Goal: Task Accomplishment & Management: Manage account settings

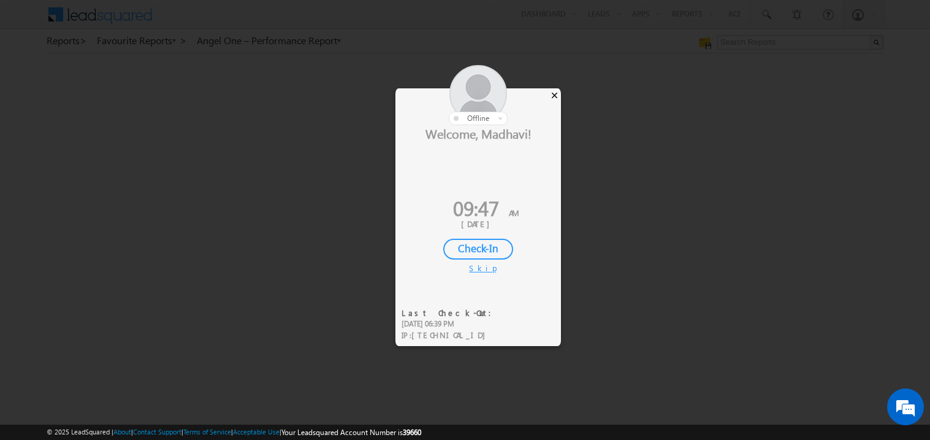
click at [558, 93] on div "×" at bounding box center [554, 94] width 13 height 13
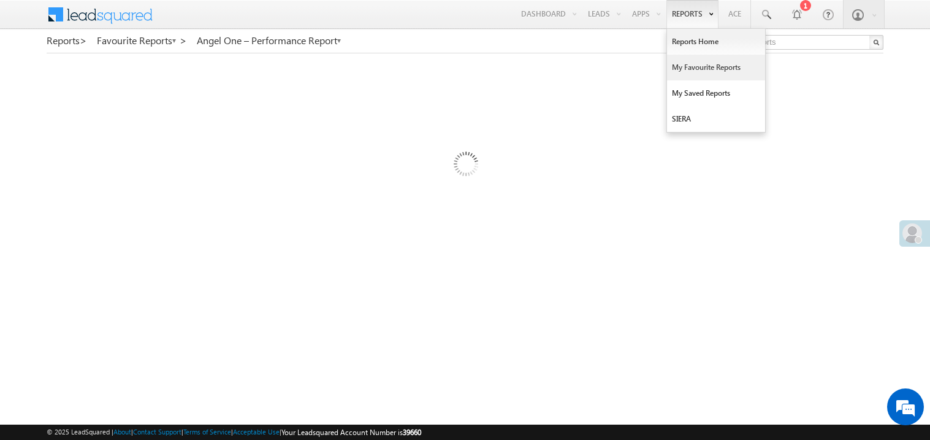
click at [689, 66] on link "My Favourite Reports" at bounding box center [716, 68] width 98 height 26
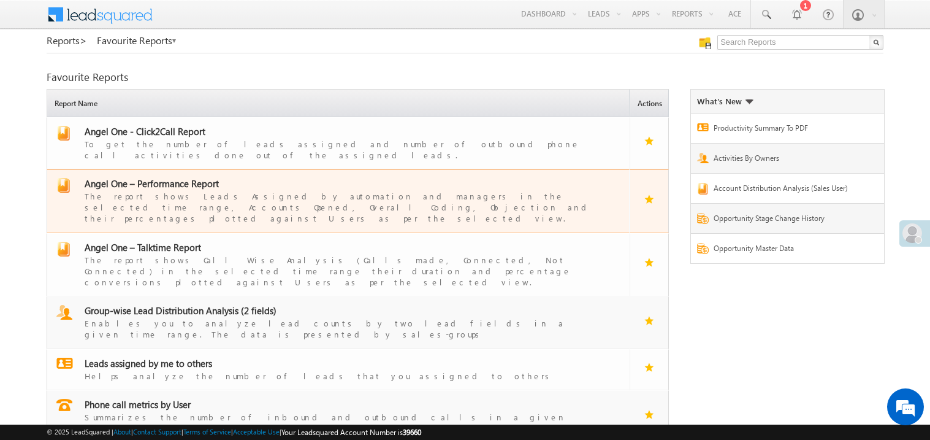
click at [177, 177] on span "Angel One – Performance Report" at bounding box center [152, 183] width 134 height 12
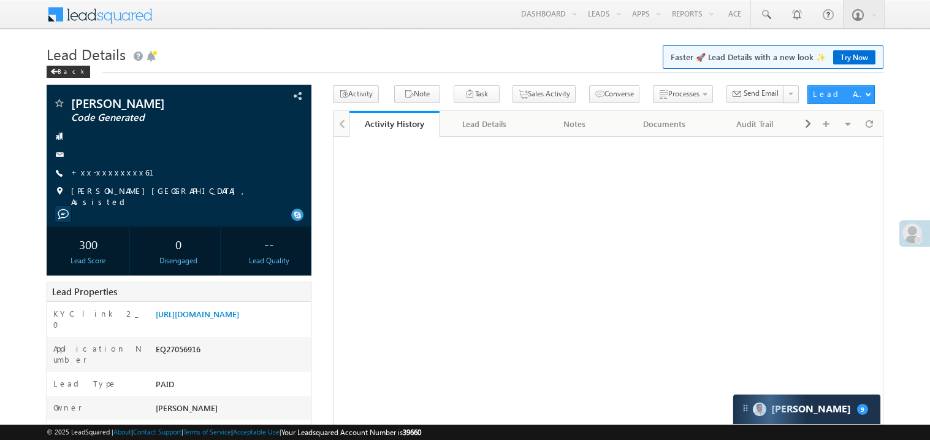
click at [109, 175] on link "+xx-xxxxxxxx61" at bounding box center [119, 172] width 97 height 10
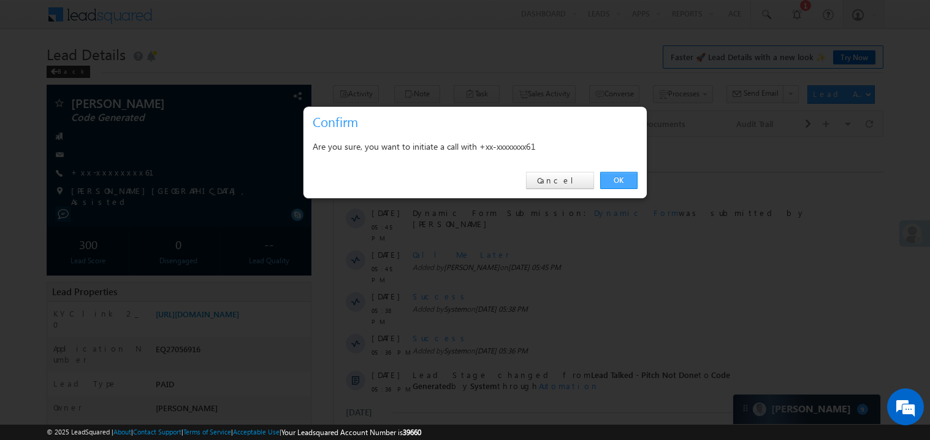
click at [616, 179] on link "OK" at bounding box center [618, 180] width 37 height 17
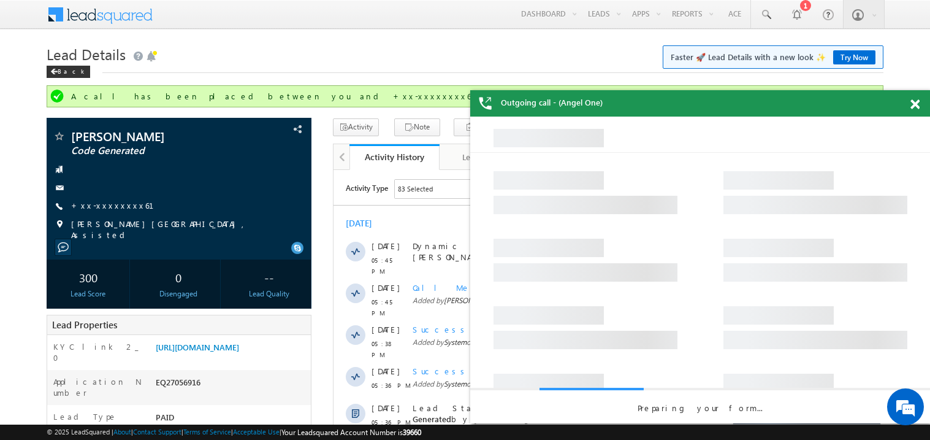
click at [914, 102] on span at bounding box center [914, 104] width 9 height 10
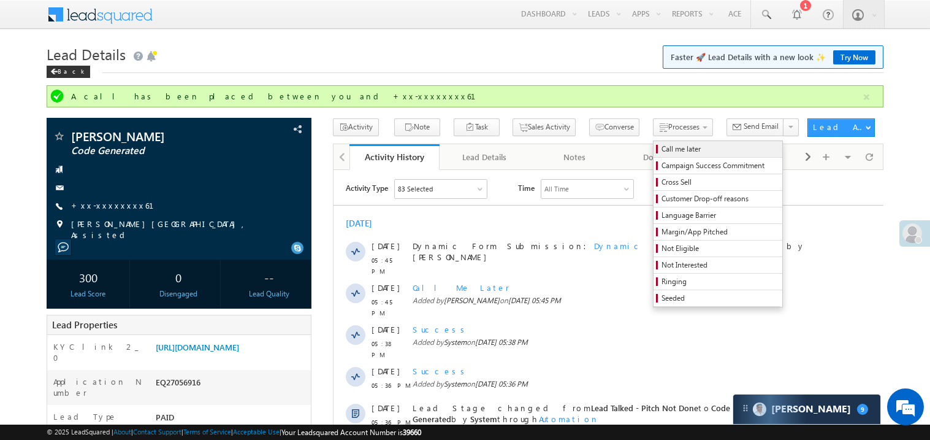
click at [662, 146] on span "Call me later" at bounding box center [720, 148] width 116 height 11
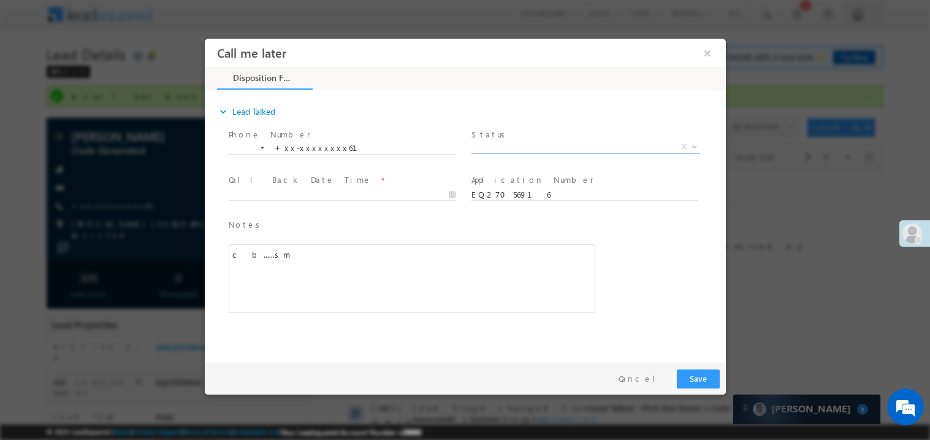
click at [520, 142] on span "X" at bounding box center [585, 146] width 229 height 12
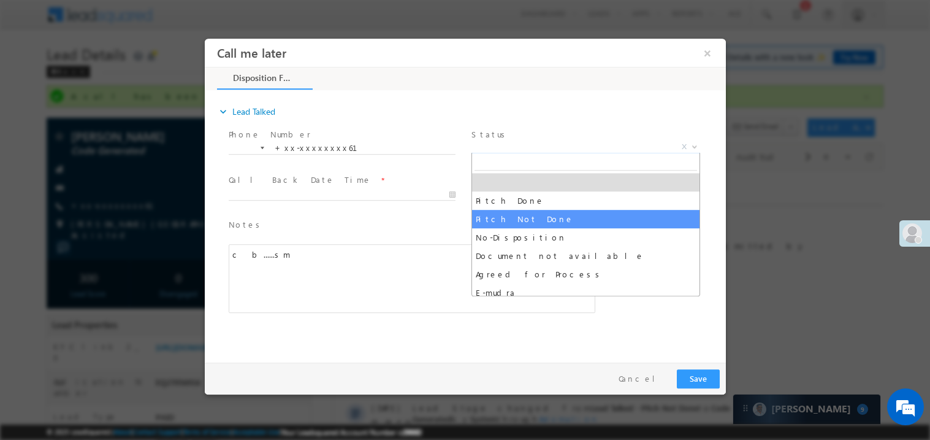
select select "Pitch Not Done"
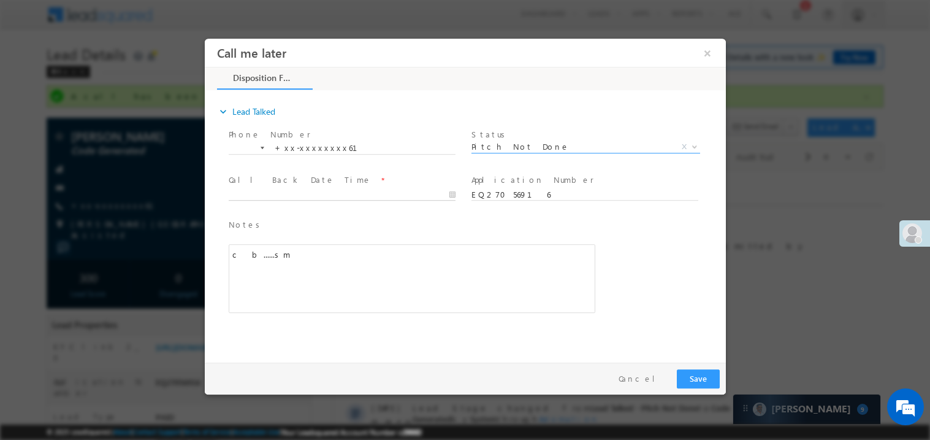
click at [331, 192] on body "Call me later ×" at bounding box center [464, 197] width 521 height 318
type input "09/28/25 9:48 AM"
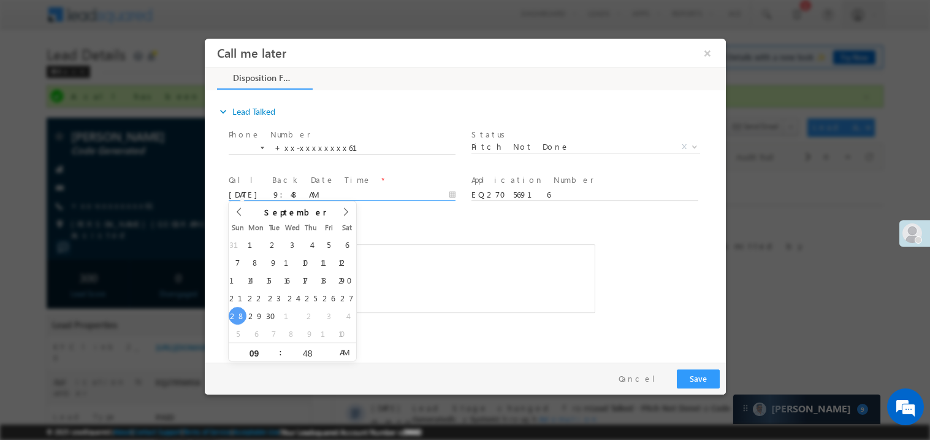
click at [457, 266] on div "c b......sm" at bounding box center [411, 277] width 367 height 69
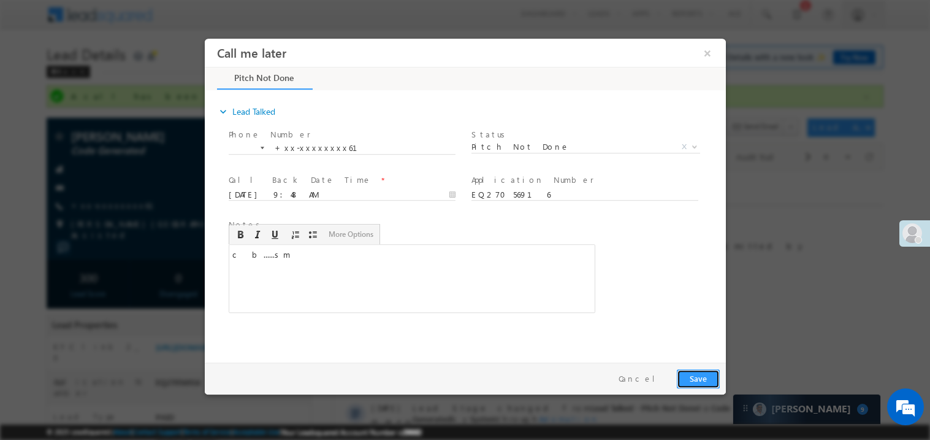
click at [698, 383] on button "Save" at bounding box center [697, 377] width 43 height 19
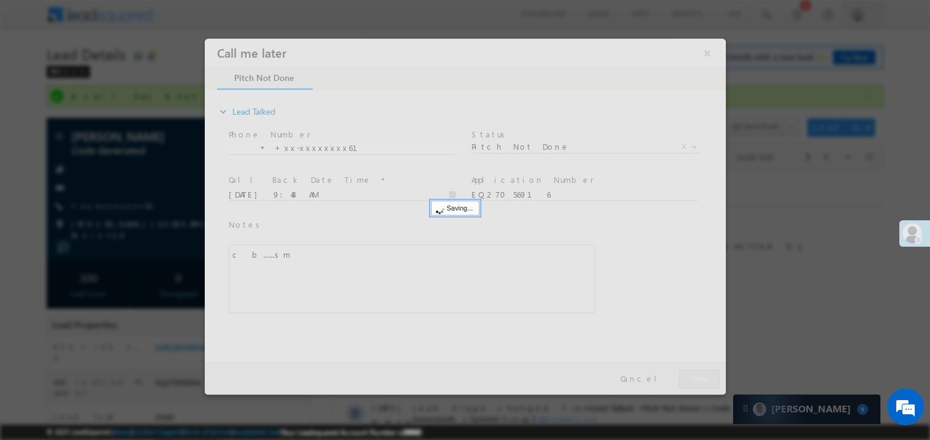
click at [698, 383] on div at bounding box center [464, 216] width 521 height 356
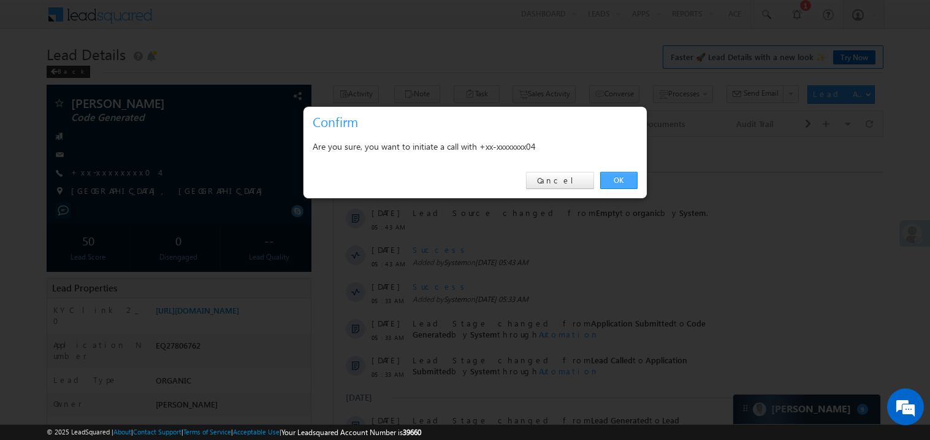
click at [626, 179] on link "OK" at bounding box center [618, 180] width 37 height 17
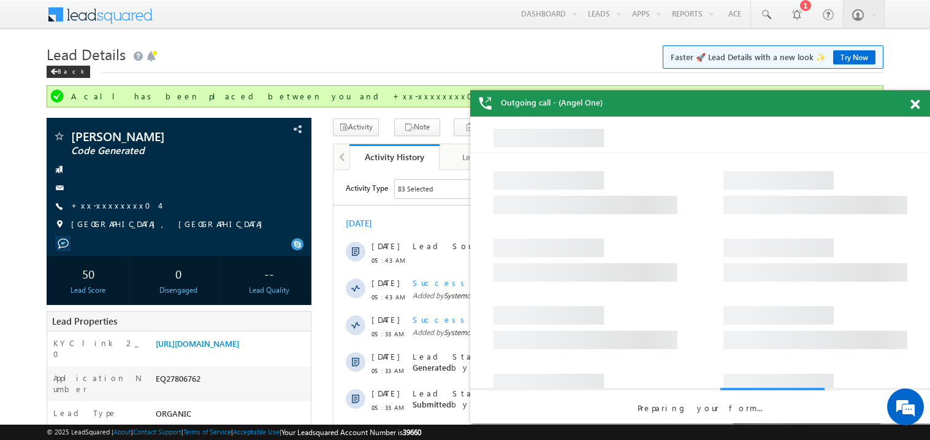
click at [911, 105] on span at bounding box center [914, 104] width 9 height 10
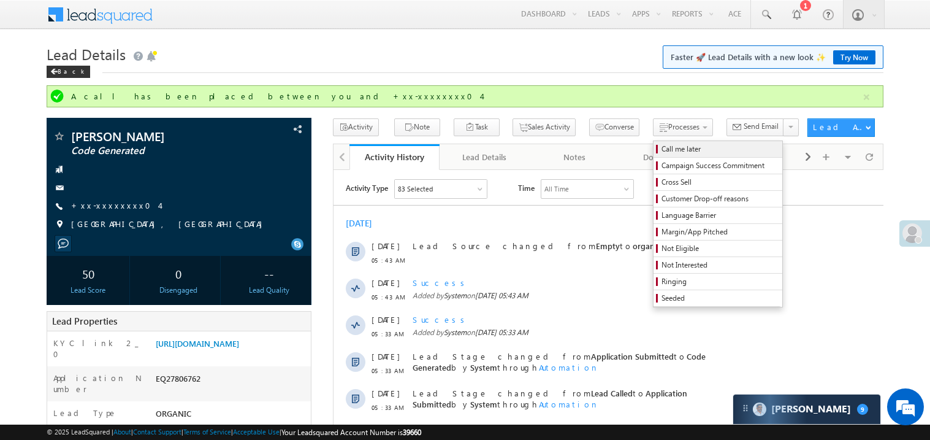
click at [662, 149] on span "Call me later" at bounding box center [720, 148] width 116 height 11
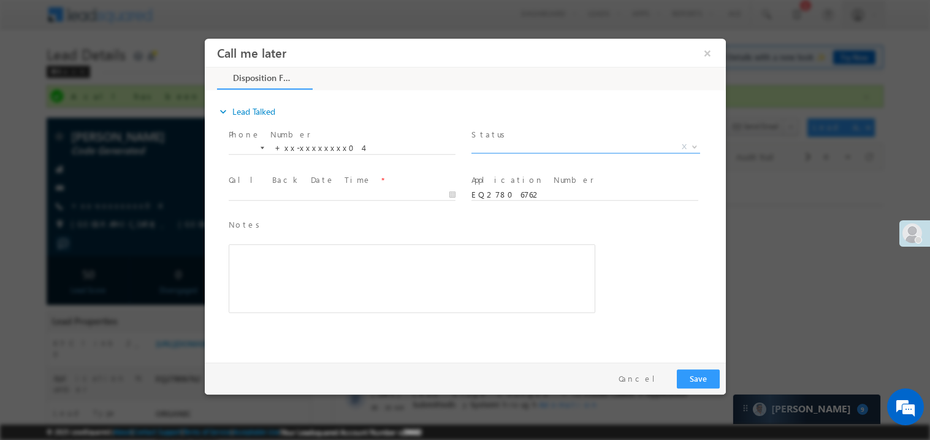
click at [523, 142] on span "X" at bounding box center [585, 146] width 229 height 12
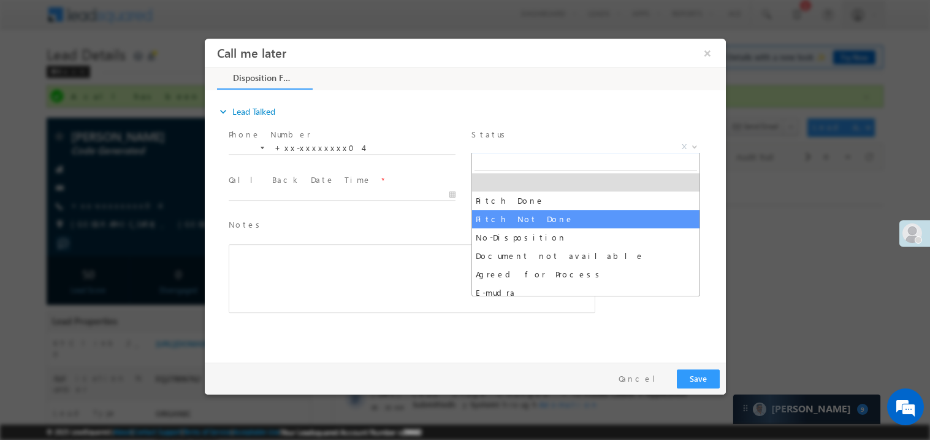
select select "Pitch Not Done"
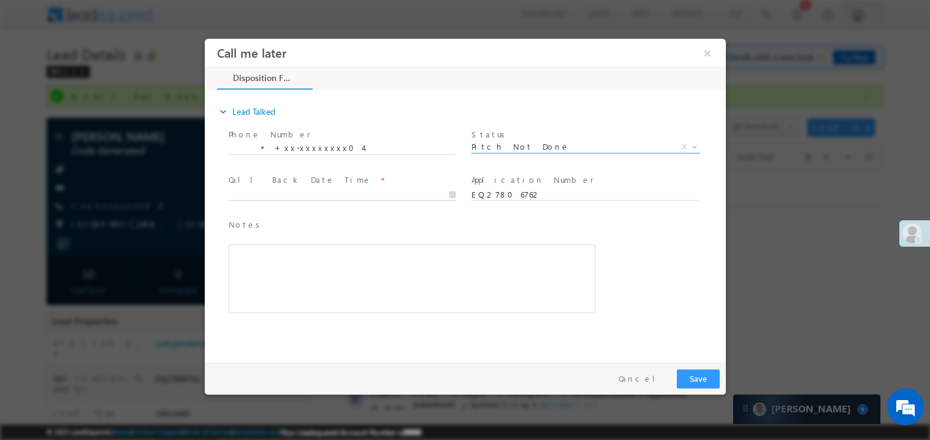
click at [257, 192] on body "Call me later ×" at bounding box center [464, 197] width 521 height 318
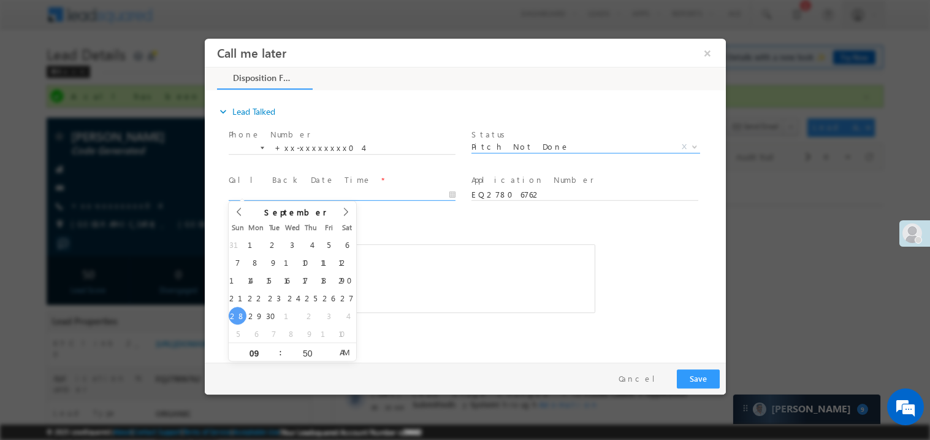
type input "09/28/25 9:50 AM"
click at [541, 288] on div "Rich Text Editor, 40788eee-0fb2-11ec-a811-0adc8a9d82c2__tab1__section1__Notes__…" at bounding box center [411, 277] width 367 height 69
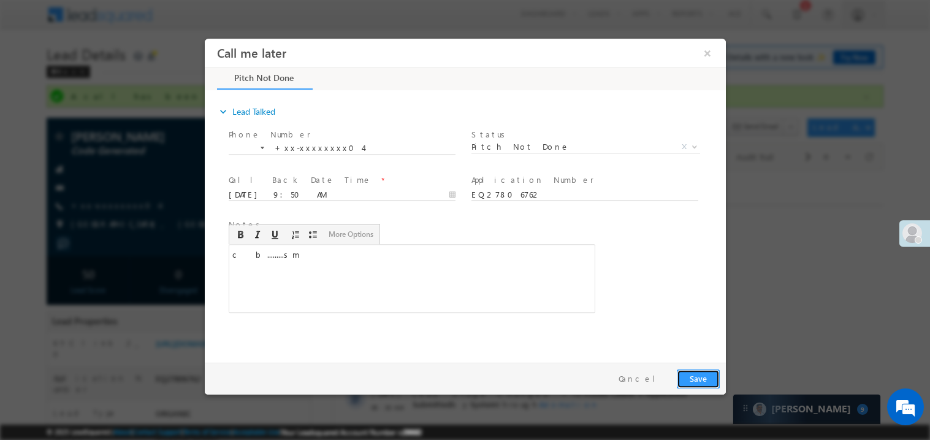
click at [692, 382] on button "Save" at bounding box center [697, 377] width 43 height 19
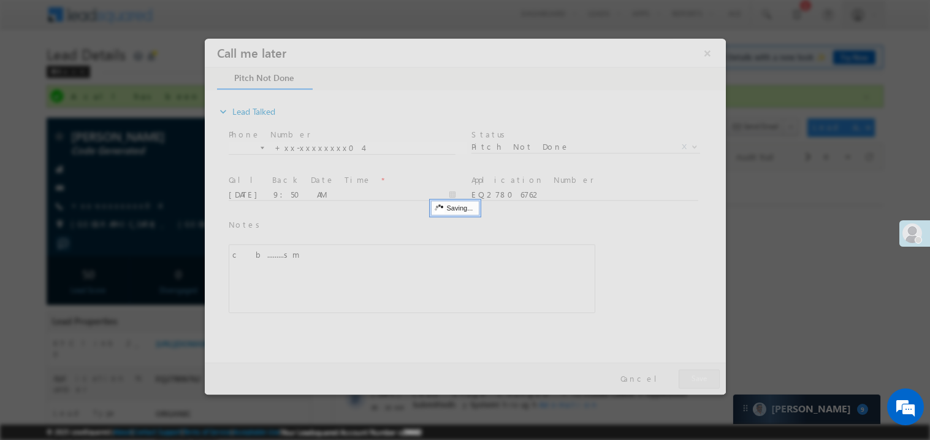
click at [692, 382] on div at bounding box center [464, 216] width 521 height 356
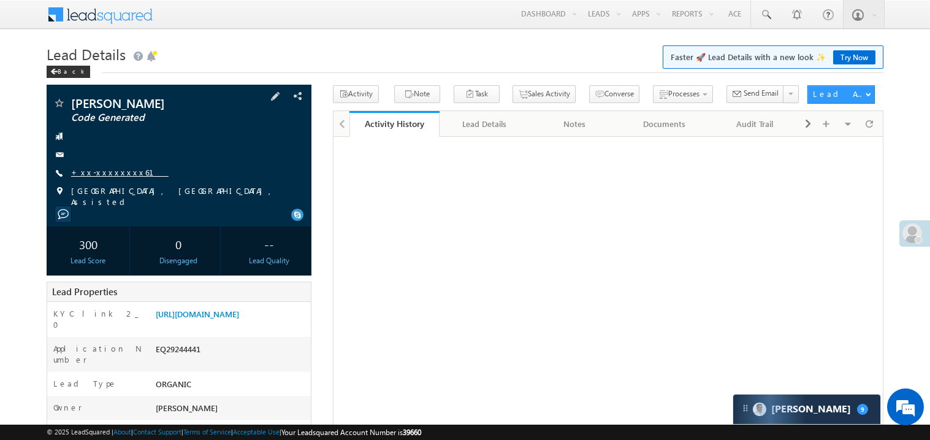
click at [102, 171] on link "+xx-xxxxxxxx61" at bounding box center [119, 172] width 97 height 10
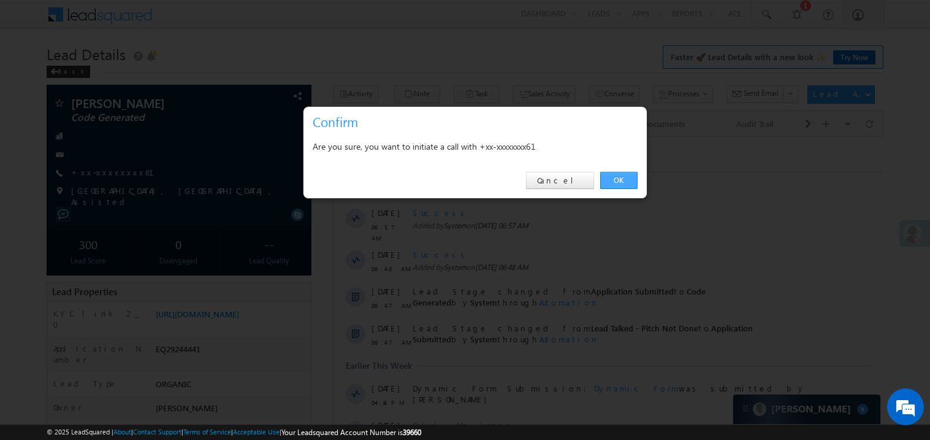
click at [612, 180] on link "OK" at bounding box center [618, 180] width 37 height 17
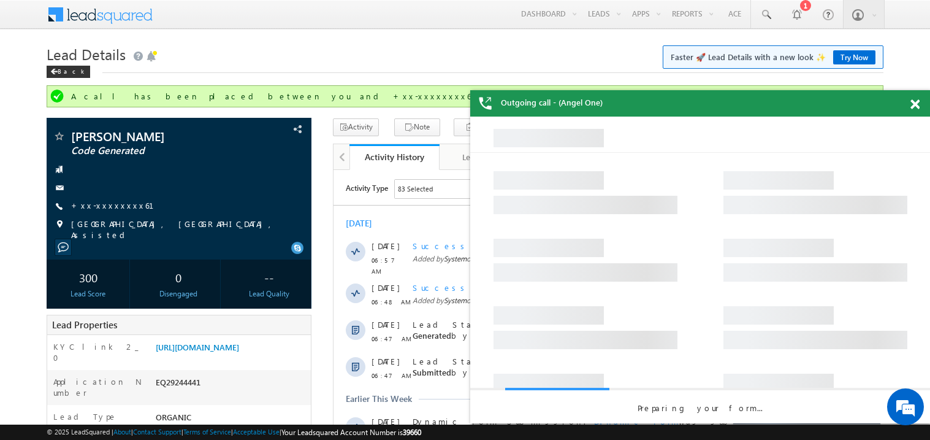
click at [917, 102] on span at bounding box center [914, 104] width 9 height 10
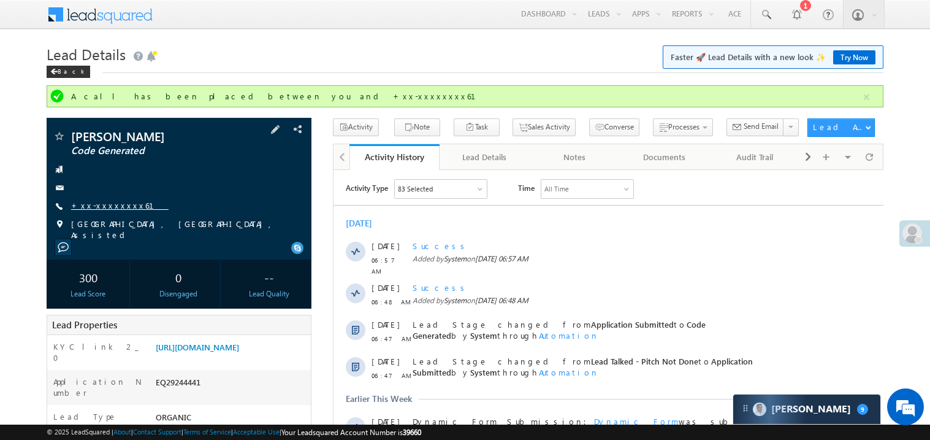
click at [104, 205] on link "+xx-xxxxxxxx61" at bounding box center [119, 205] width 97 height 10
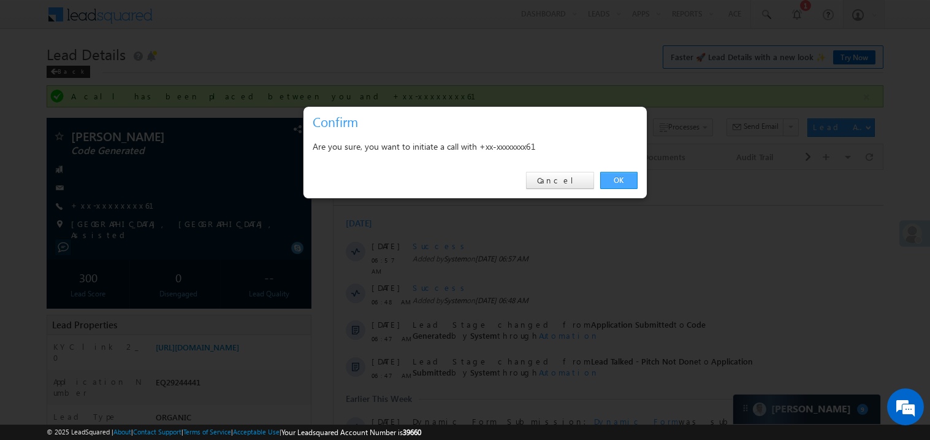
click at [620, 181] on link "OK" at bounding box center [618, 180] width 37 height 17
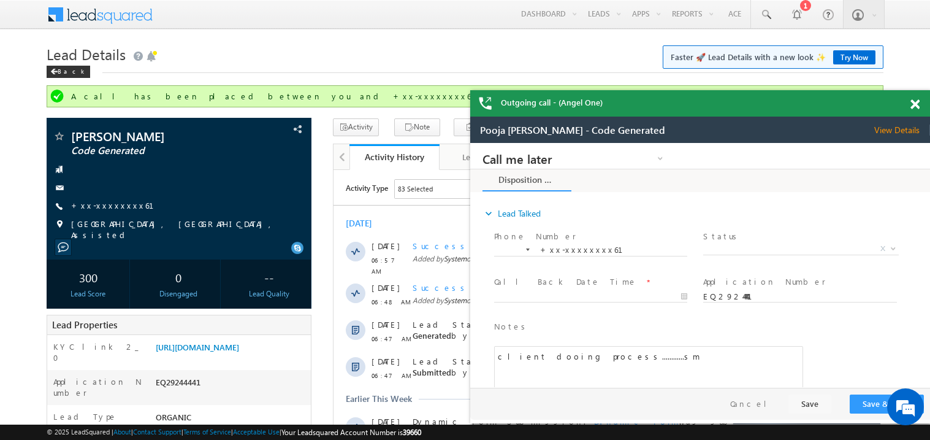
click at [915, 107] on span at bounding box center [914, 104] width 9 height 10
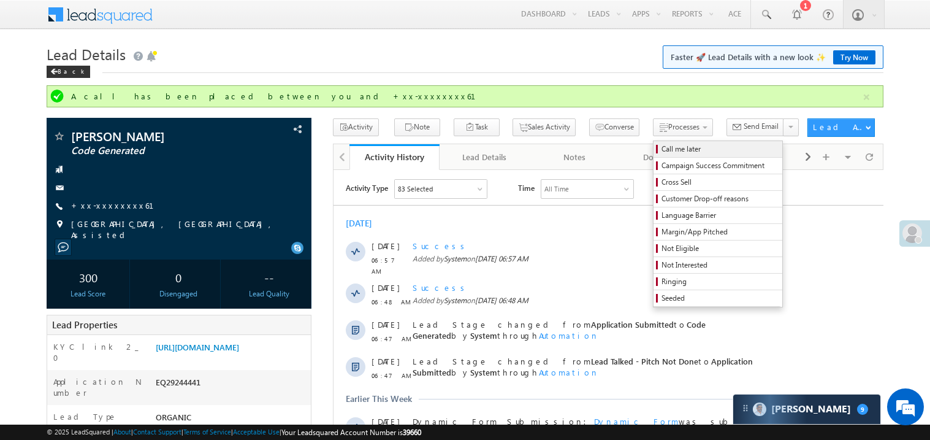
click at [662, 147] on span "Call me later" at bounding box center [720, 148] width 116 height 11
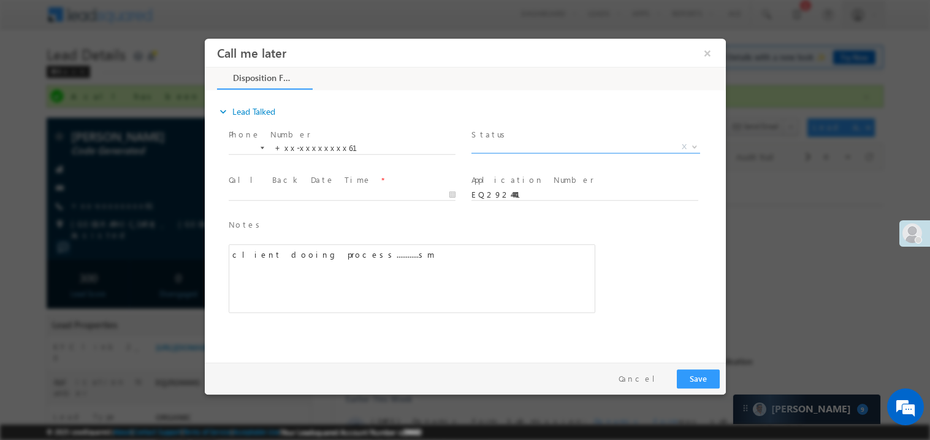
click at [509, 146] on span "X" at bounding box center [585, 146] width 229 height 12
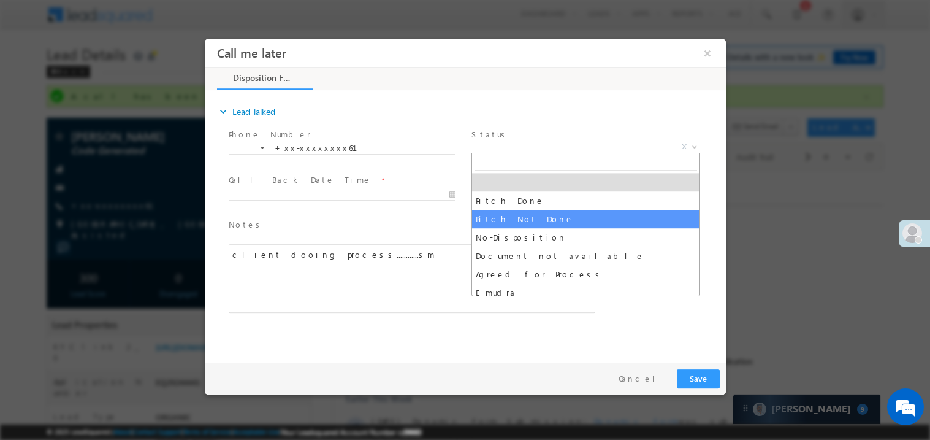
select select "Pitch Not Done"
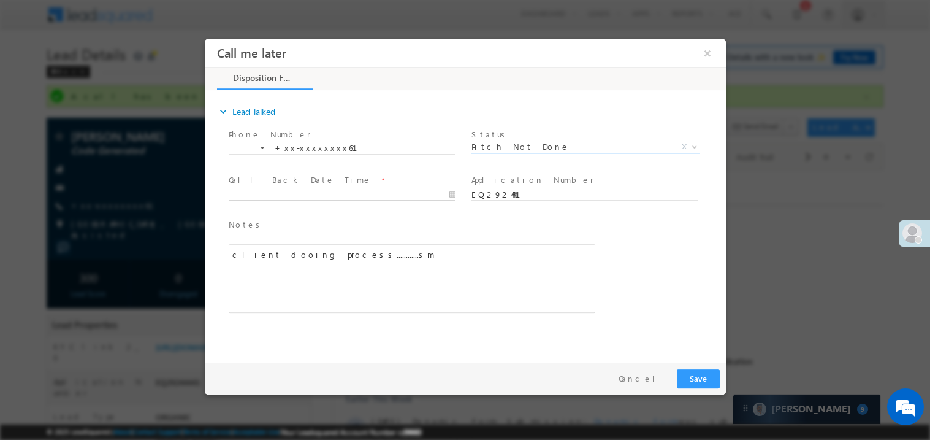
click at [288, 188] on input "text" at bounding box center [341, 194] width 227 height 12
type input "09/28/25 9:52 AM"
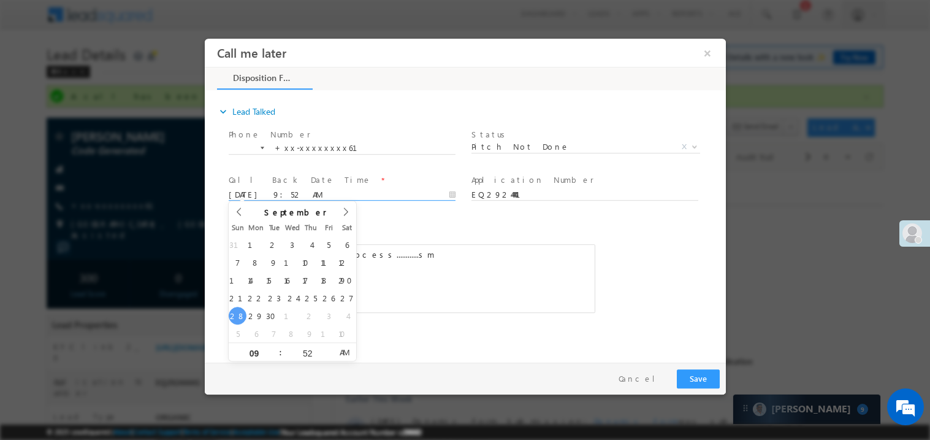
click at [383, 241] on div "Notes * client dooing process............sm Editor toolbars Basic Styles Bold I…" at bounding box center [411, 265] width 367 height 95
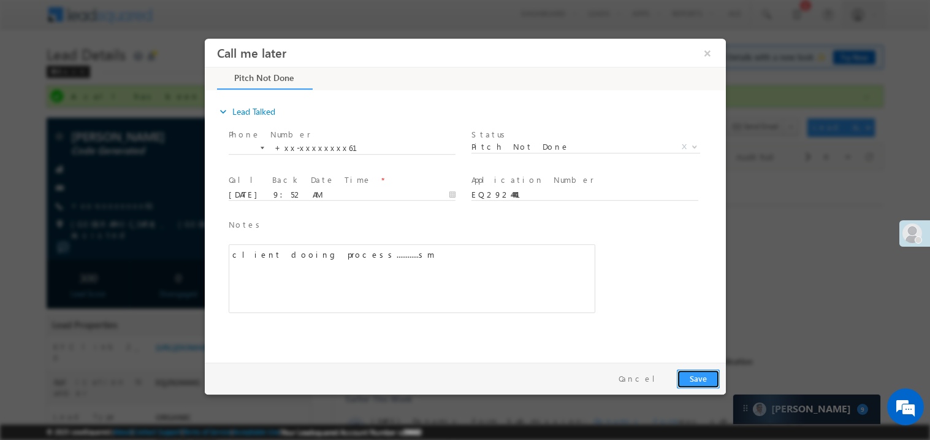
click at [695, 384] on button "Save" at bounding box center [697, 377] width 43 height 19
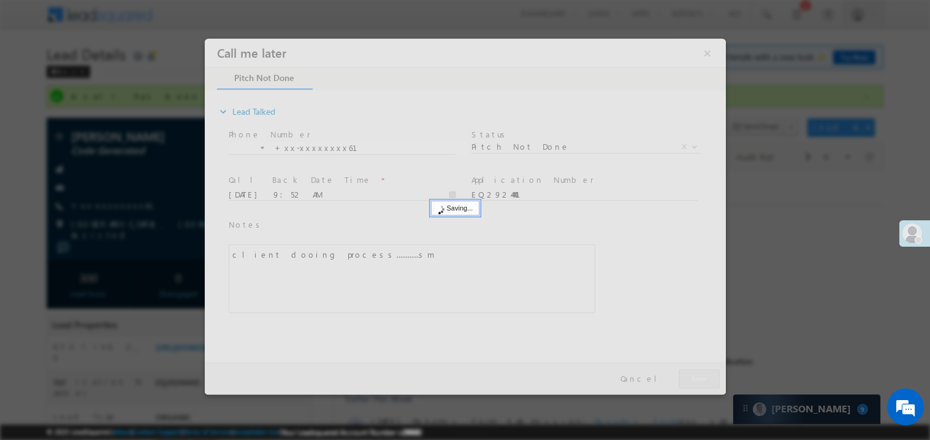
click at [695, 384] on div at bounding box center [464, 216] width 521 height 356
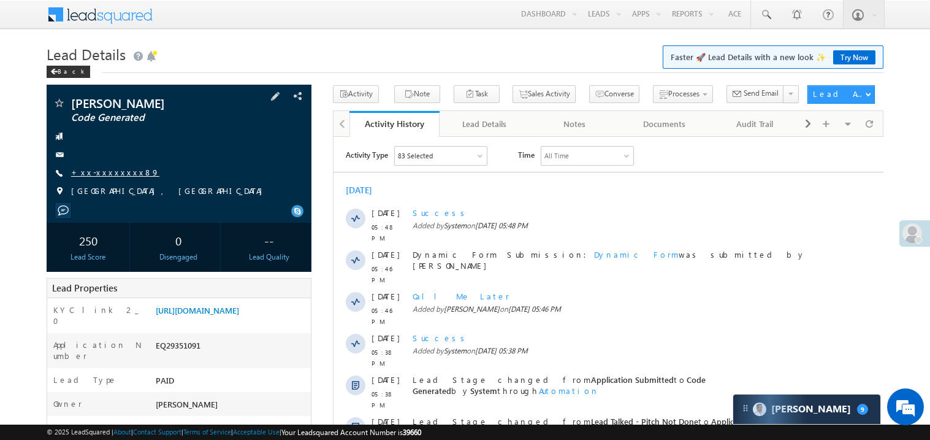
click at [96, 170] on link "+xx-xxxxxxxx89" at bounding box center [115, 172] width 88 height 10
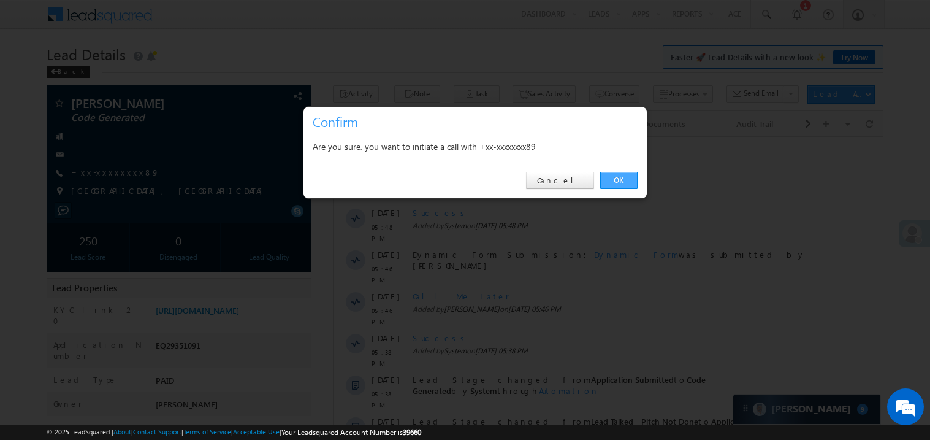
click at [617, 181] on link "OK" at bounding box center [618, 180] width 37 height 17
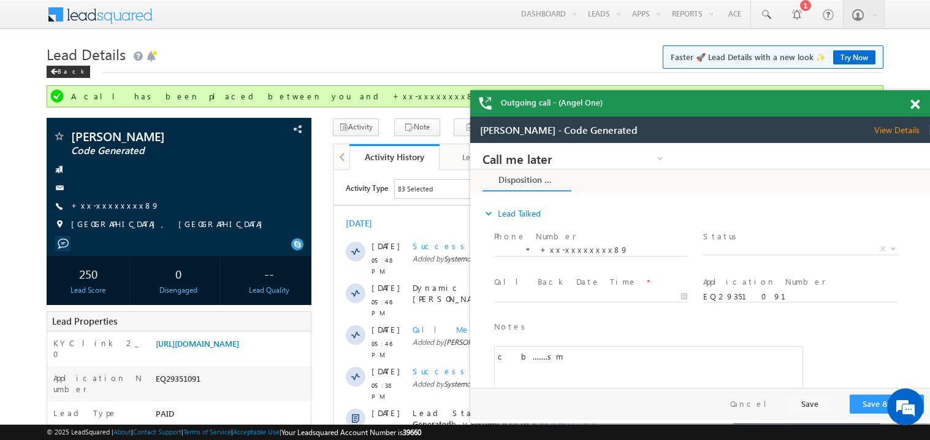
click at [915, 101] on span at bounding box center [914, 104] width 9 height 10
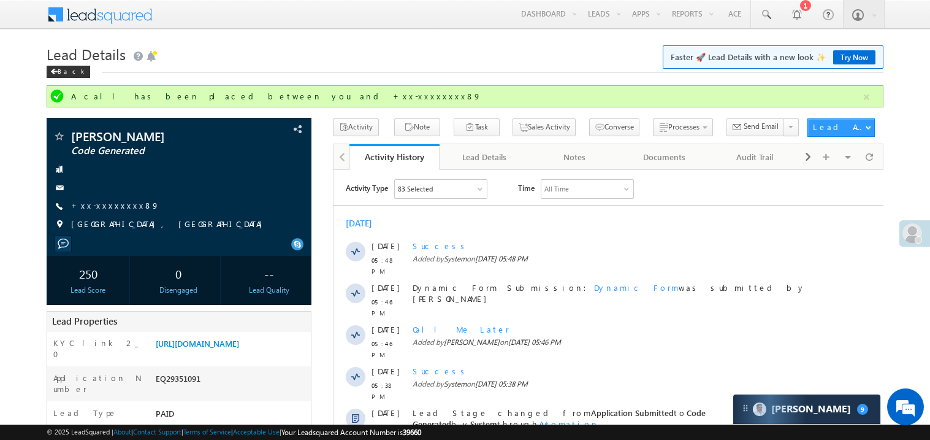
click at [456, 58] on h1 "Lead Details Faster 🚀 Lead Details with a new look ✨ Try Now" at bounding box center [465, 53] width 837 height 24
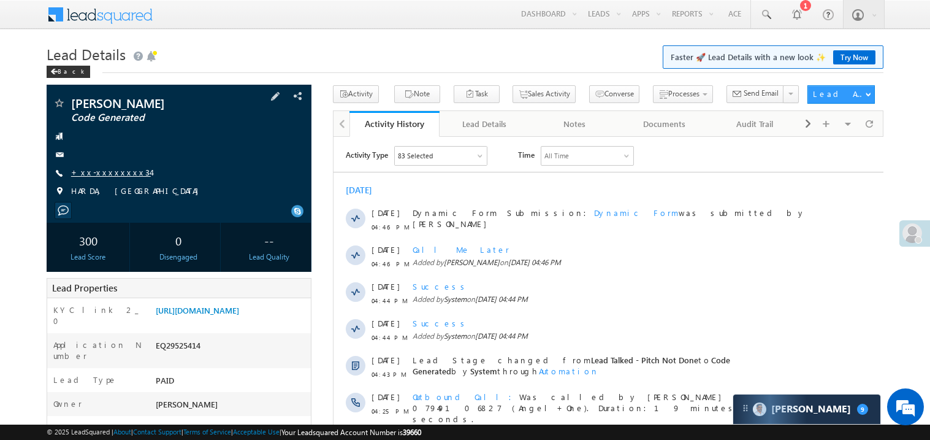
click at [109, 170] on link "+xx-xxxxxxxx34" at bounding box center [111, 172] width 80 height 10
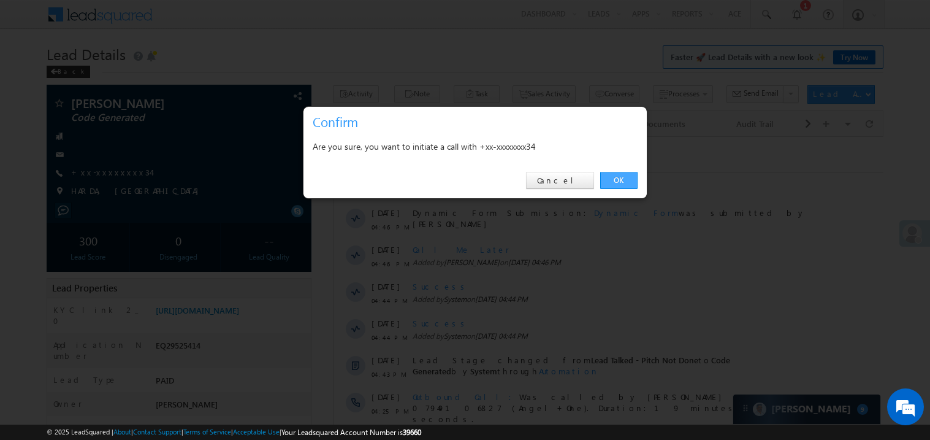
click at [608, 178] on link "OK" at bounding box center [618, 180] width 37 height 17
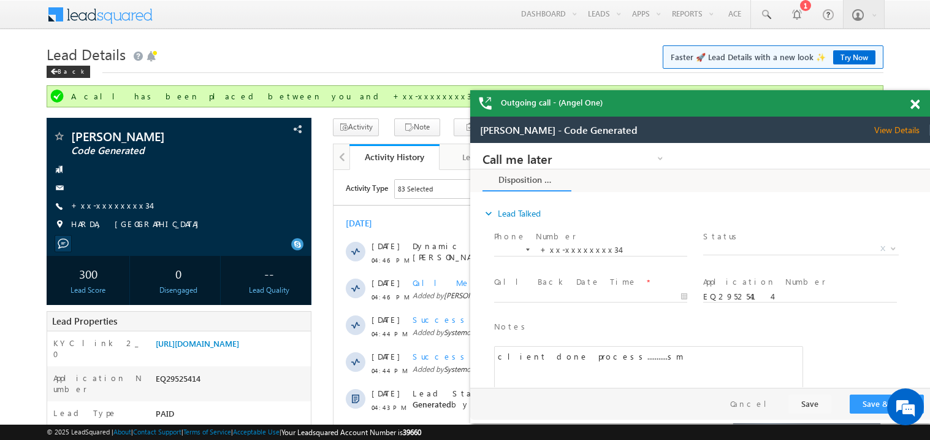
click at [915, 106] on span at bounding box center [914, 104] width 9 height 10
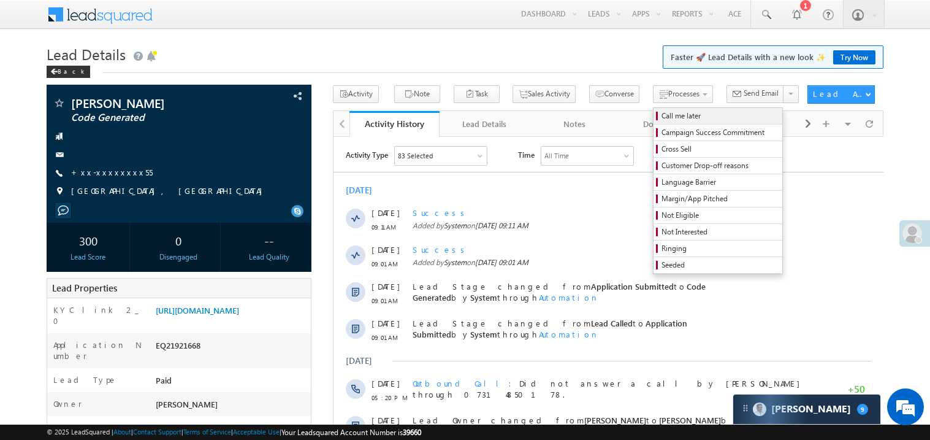
click at [662, 114] on span "Call me later" at bounding box center [720, 115] width 116 height 11
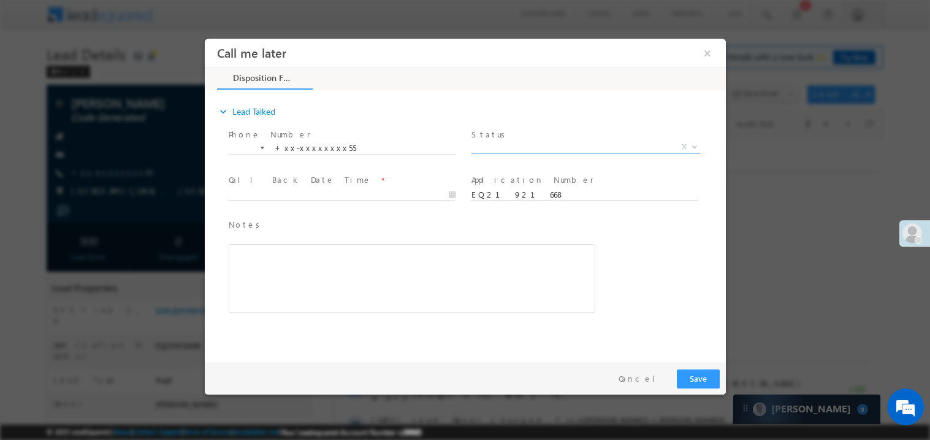
click at [502, 144] on span "X" at bounding box center [585, 146] width 229 height 12
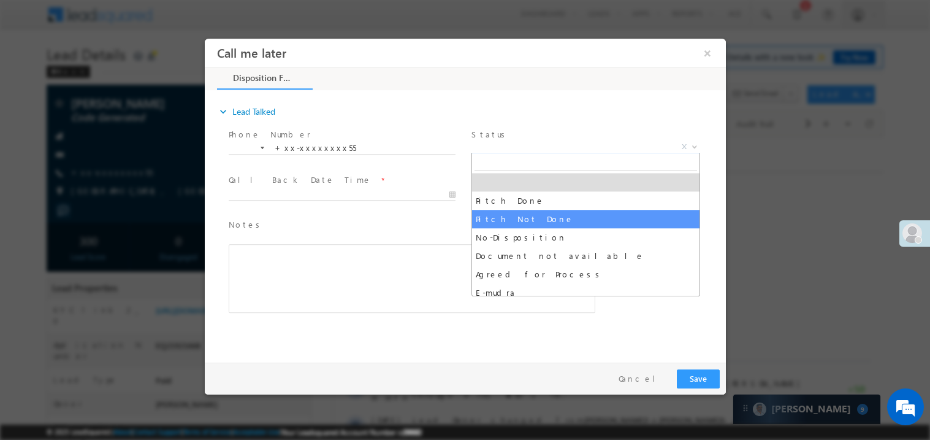
select select "Pitch Not Done"
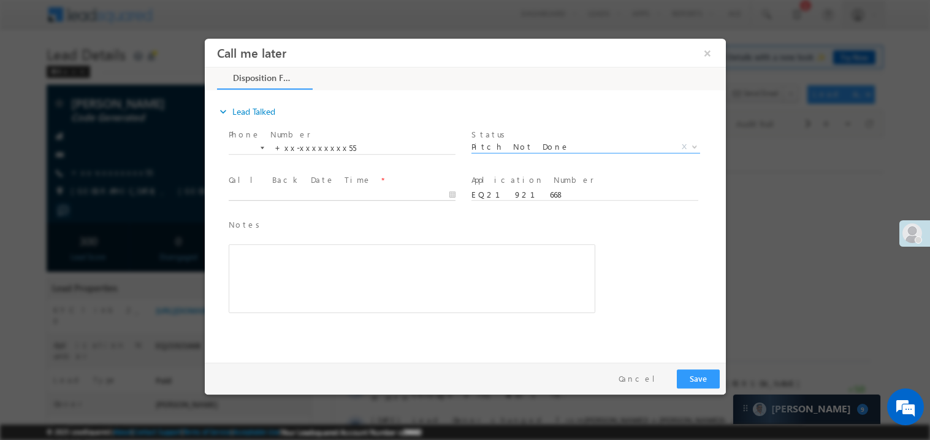
click at [286, 191] on body "Call me later ×" at bounding box center [464, 197] width 521 height 318
type input "[DATE] 9:56 AM"
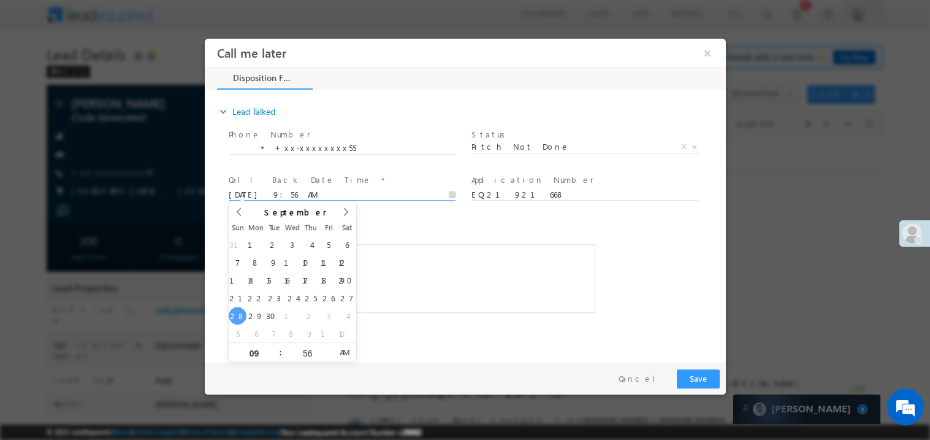
click at [394, 315] on span at bounding box center [402, 317] width 348 height 13
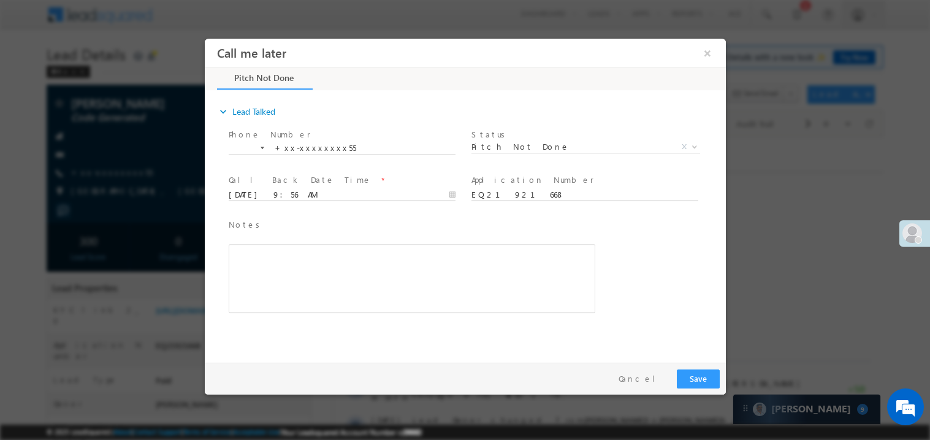
click at [393, 300] on div "Rich Text Editor, 40788eee-0fb2-11ec-a811-0adc8a9d82c2__tab1__section1__Notes__…" at bounding box center [411, 277] width 367 height 69
click at [686, 378] on button "Save" at bounding box center [697, 377] width 43 height 19
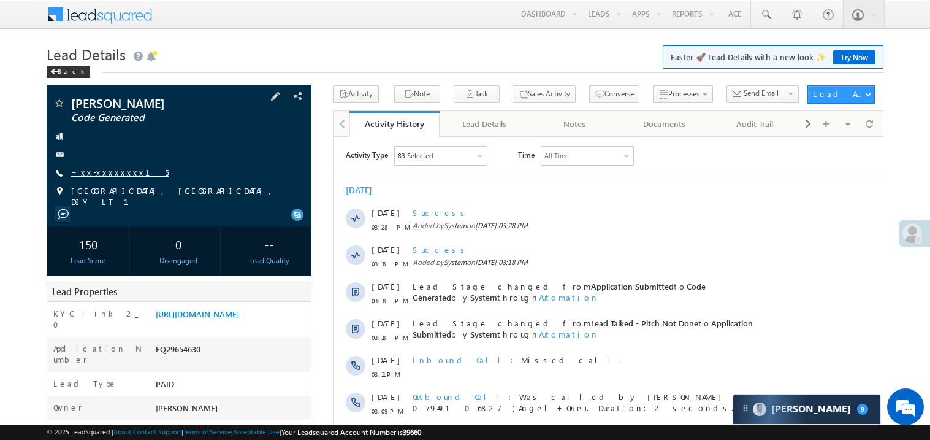
click at [107, 176] on link "+xx-xxxxxxxx15" at bounding box center [119, 172] width 97 height 10
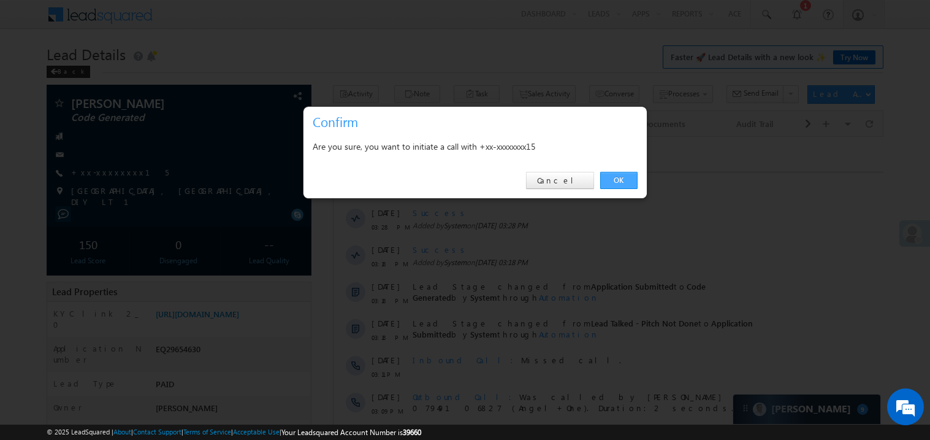
click at [611, 177] on link "OK" at bounding box center [618, 180] width 37 height 17
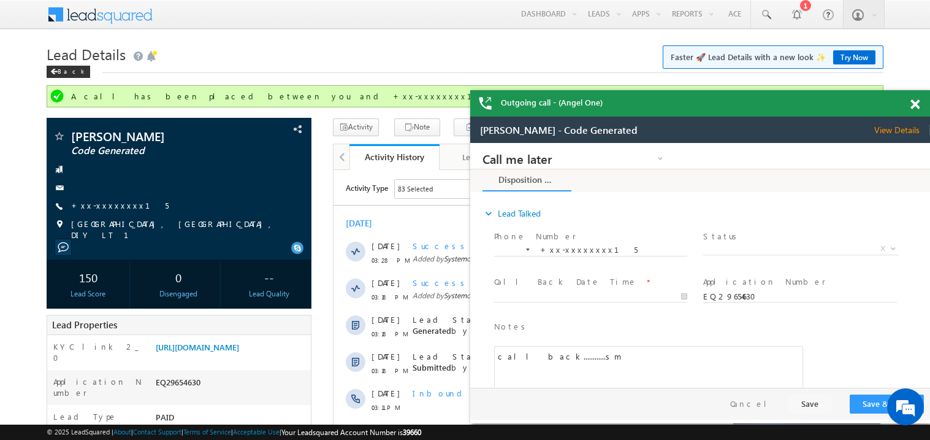
click at [913, 104] on span at bounding box center [914, 104] width 9 height 10
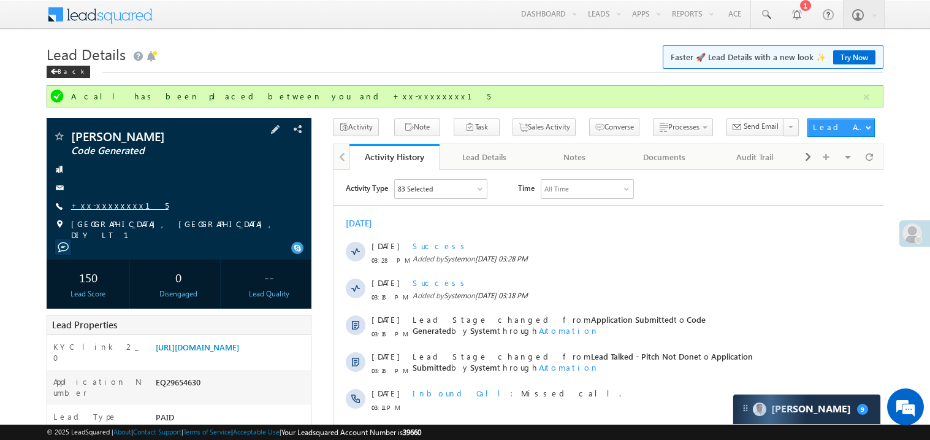
click at [109, 206] on link "+xx-xxxxxxxx15" at bounding box center [119, 205] width 97 height 10
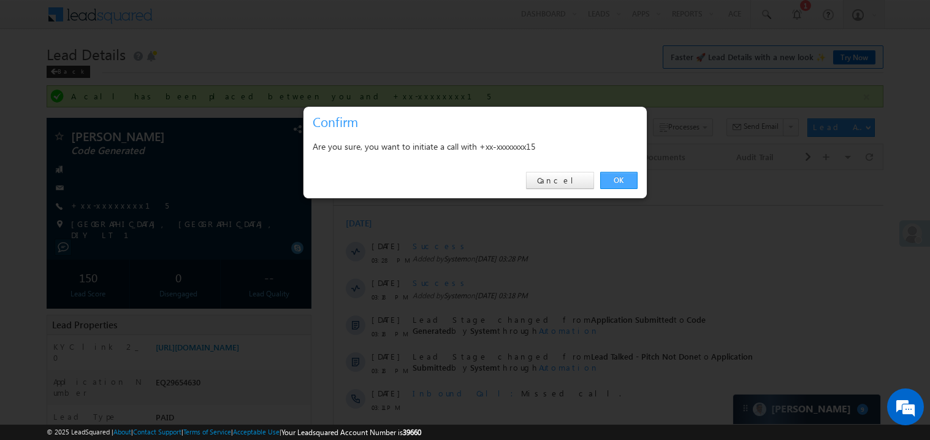
click at [627, 179] on link "OK" at bounding box center [618, 180] width 37 height 17
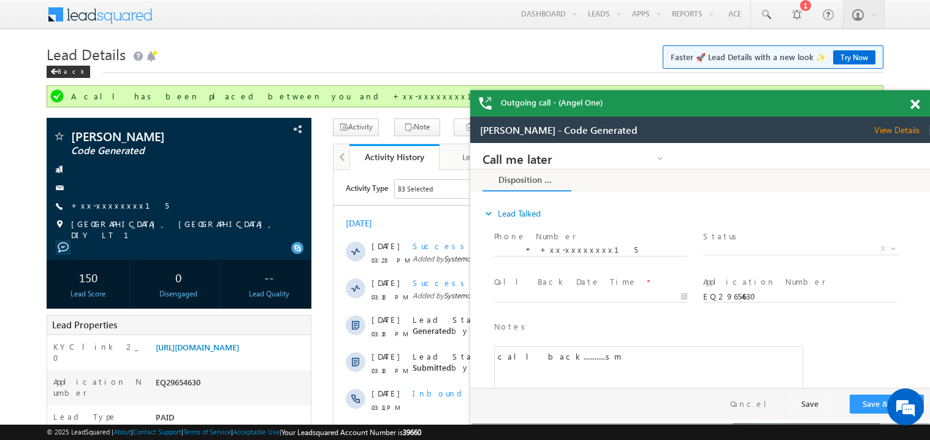
click at [918, 105] on span at bounding box center [914, 104] width 9 height 10
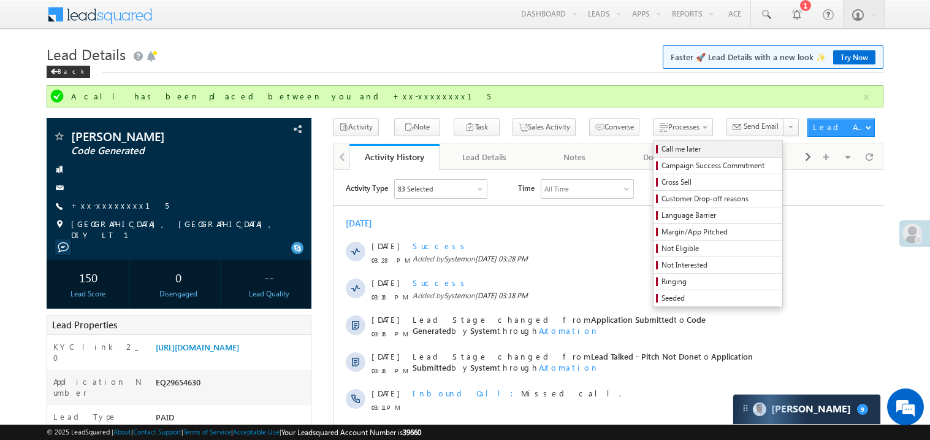
click at [662, 151] on span "Call me later" at bounding box center [720, 148] width 116 height 11
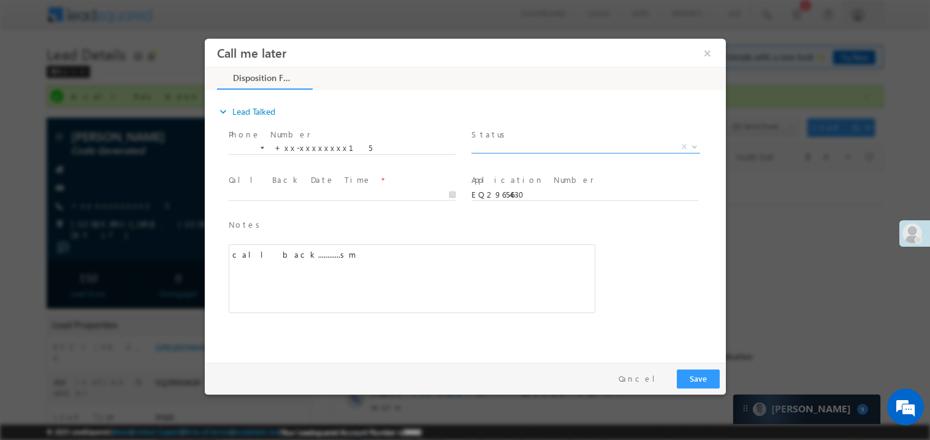
click at [516, 140] on span "X" at bounding box center [585, 146] width 229 height 12
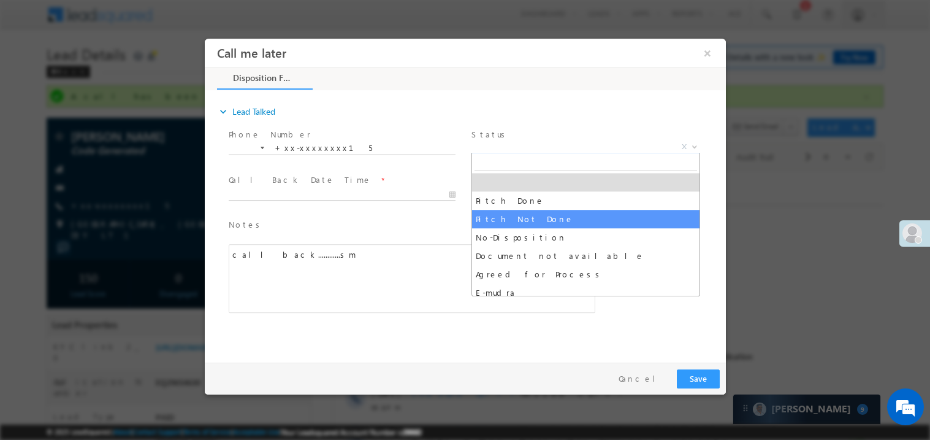
click at [282, 191] on body "Call me later ×" at bounding box center [464, 197] width 521 height 318
type input "[DATE] 9:58 AM"
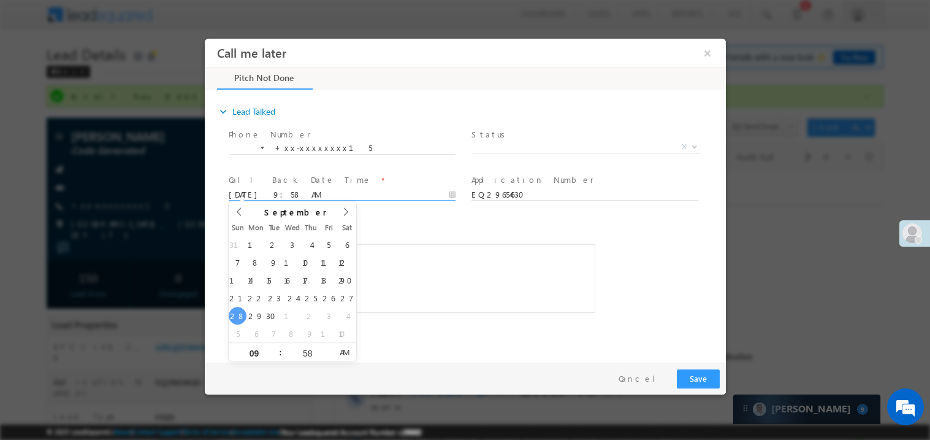
click at [502, 322] on span at bounding box center [402, 317] width 348 height 13
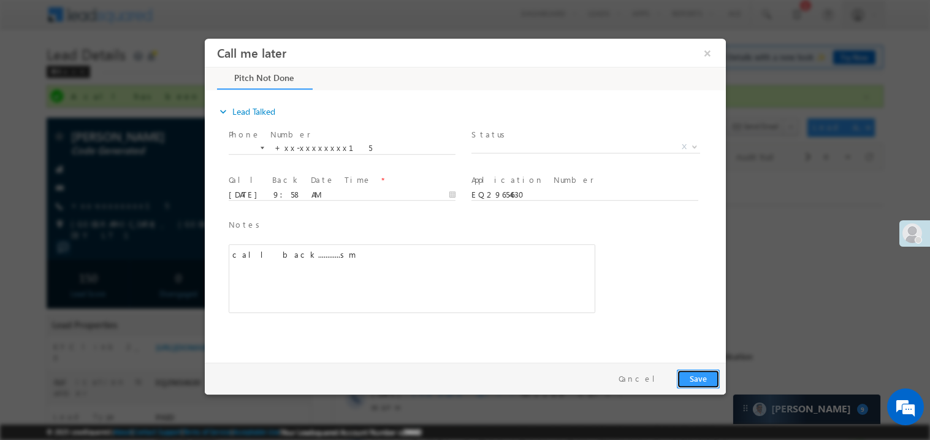
click at [708, 374] on button "Save" at bounding box center [697, 377] width 43 height 19
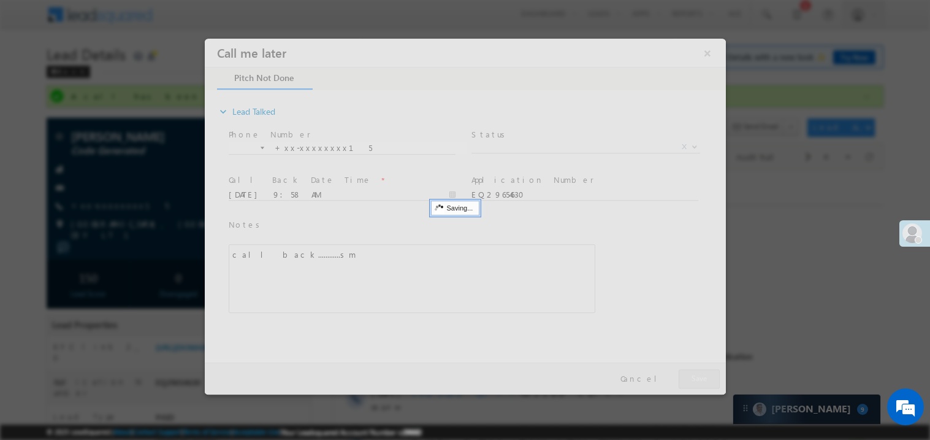
click at [708, 374] on div at bounding box center [464, 216] width 521 height 356
